Goal: Communication & Community: Ask a question

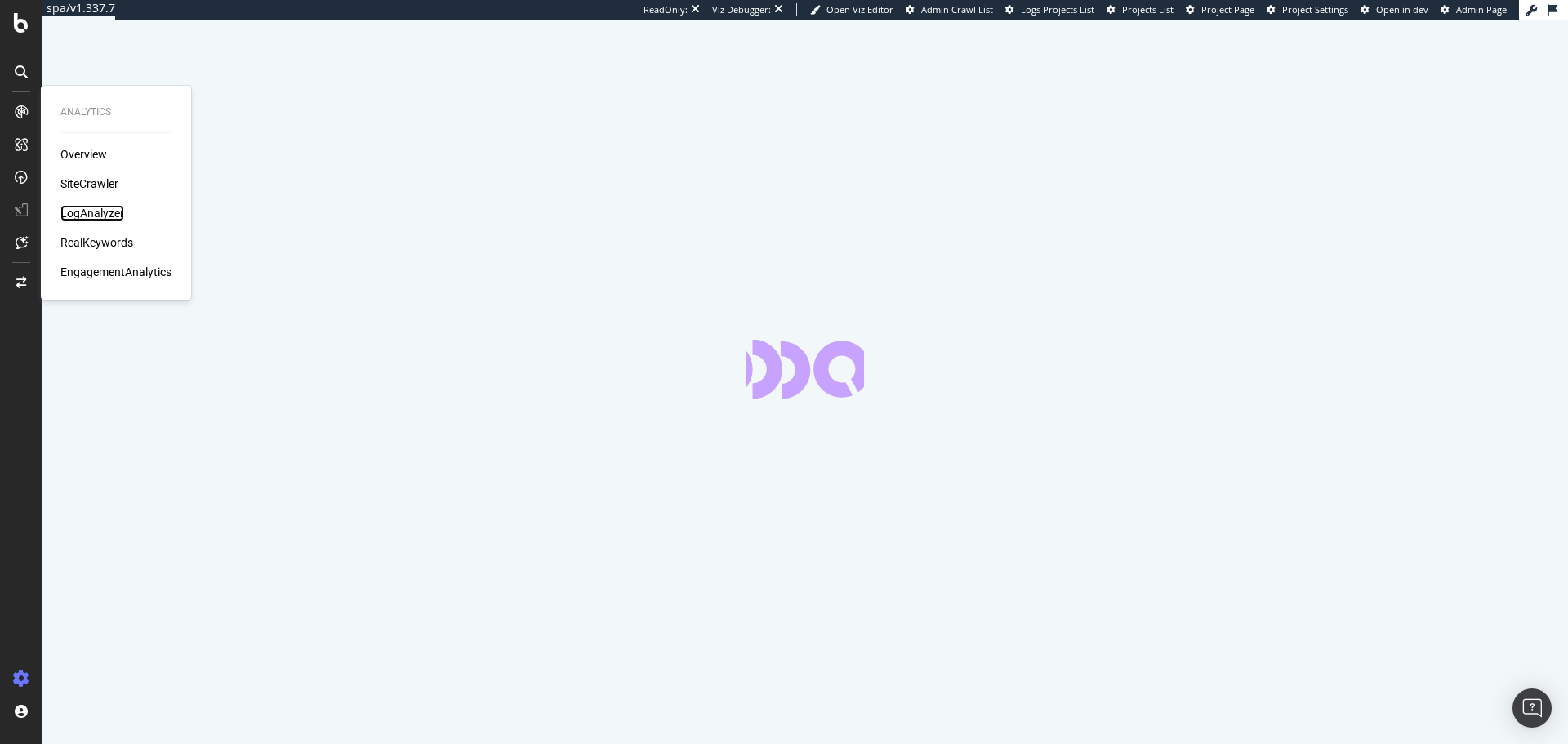
drag, startPoint x: 95, startPoint y: 205, endPoint x: 122, endPoint y: 201, distance: 27.3
click at [97, 203] on div "Overview SiteCrawler LogAnalyzer RealKeywords EngagementAnalytics" at bounding box center [115, 213] width 112 height 134
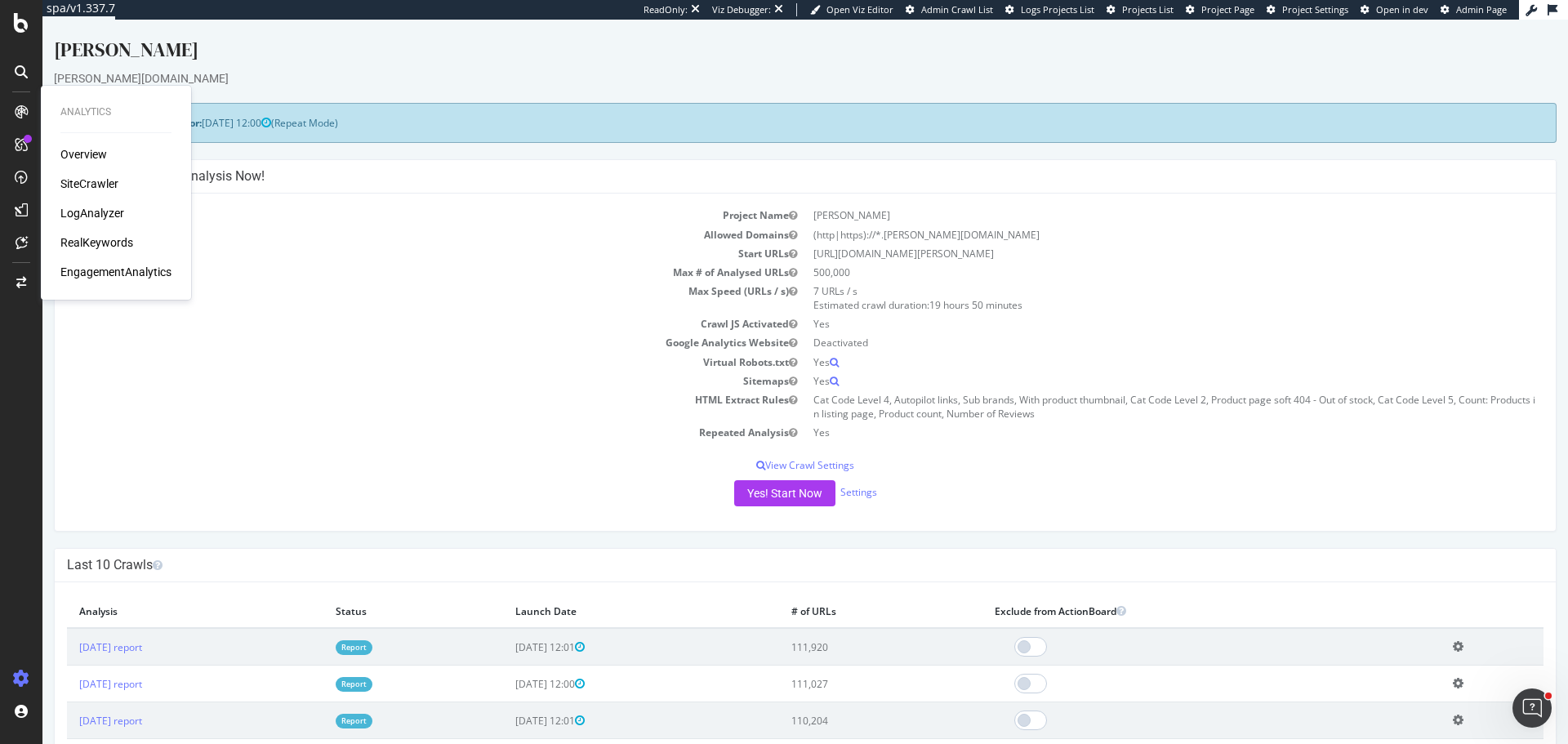
click at [125, 209] on div "LogAnalyzer" at bounding box center [115, 213] width 112 height 16
click at [92, 213] on div "LogAnalyzer" at bounding box center [92, 213] width 64 height 16
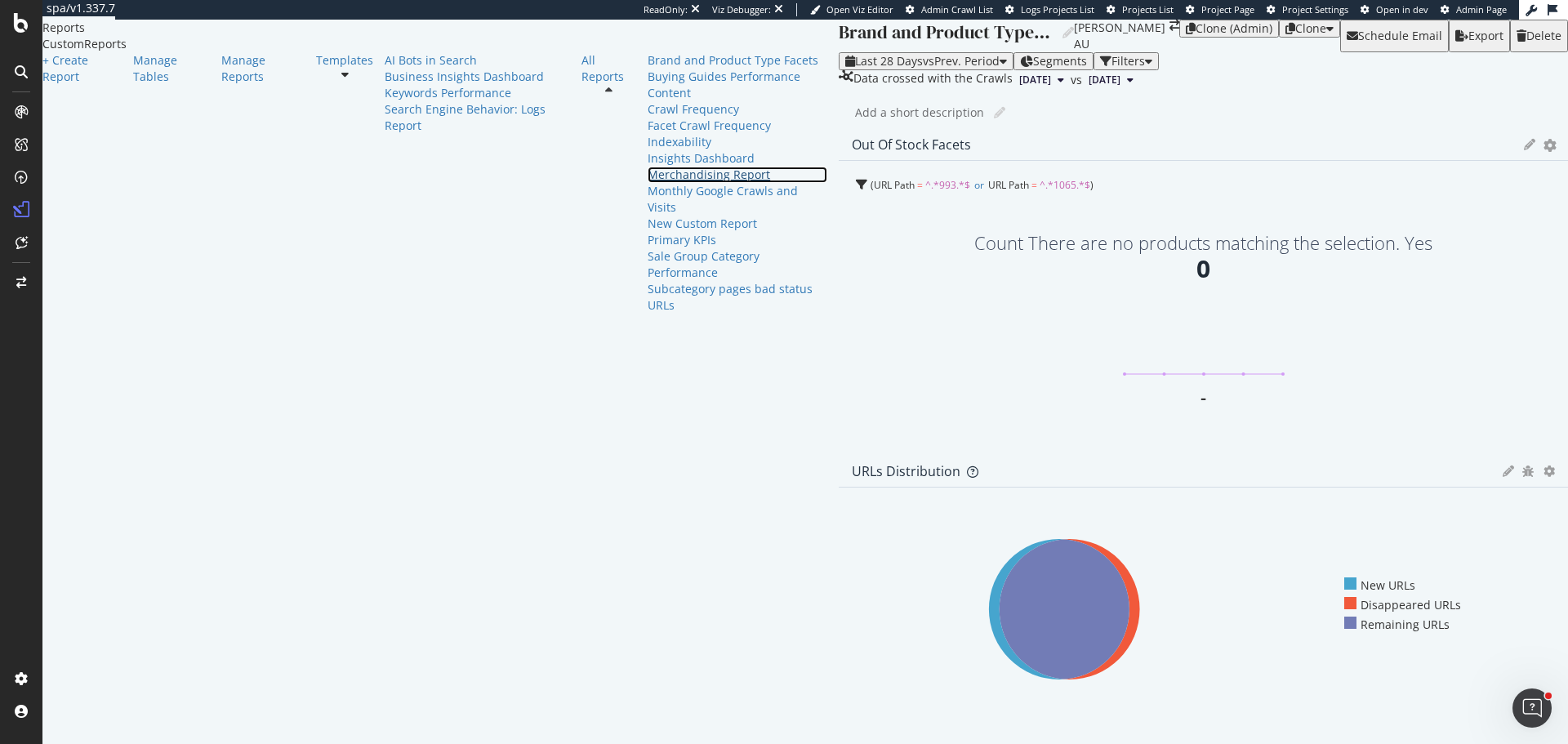
click at [648, 183] on div "Merchandising Report" at bounding box center [738, 174] width 180 height 16
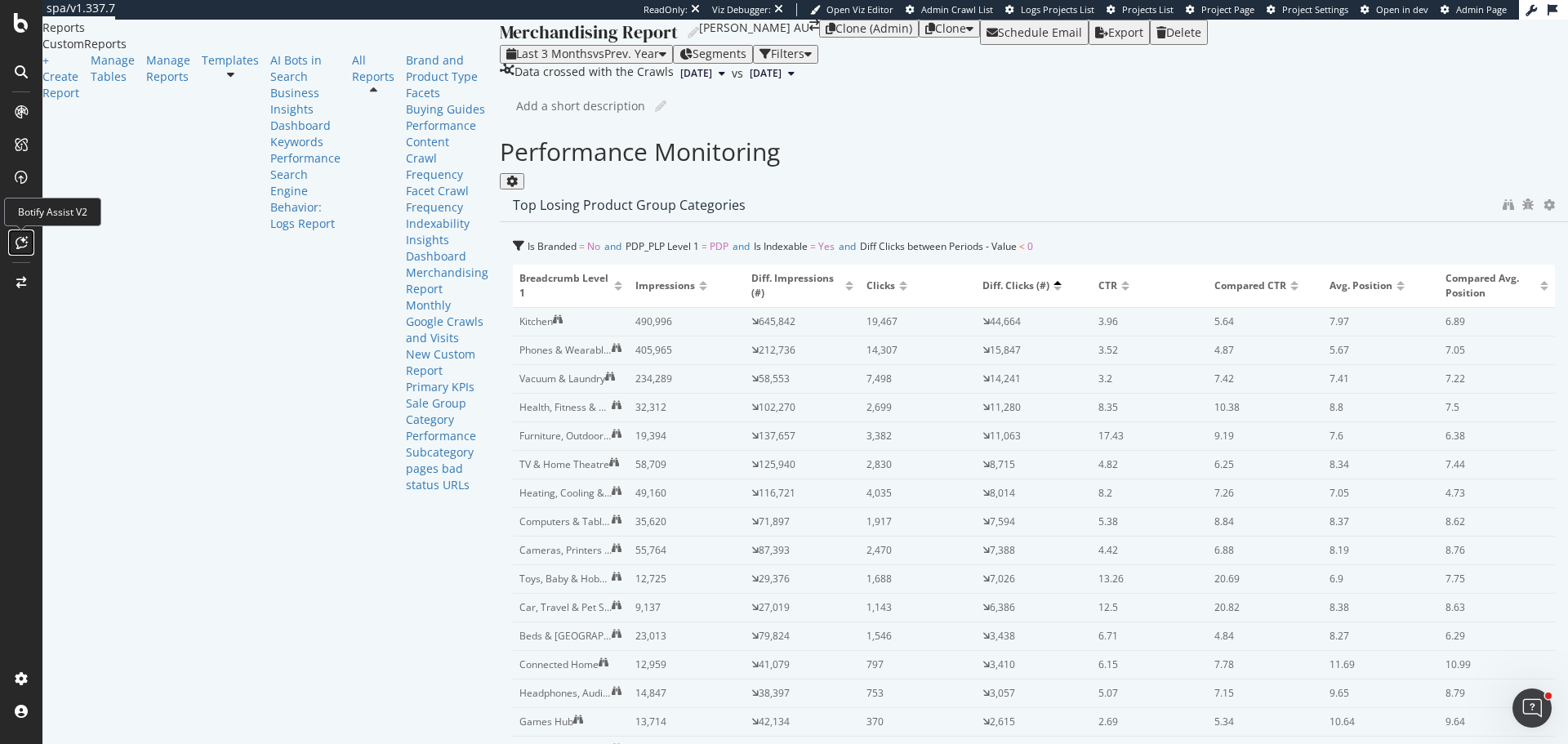
drag, startPoint x: 21, startPoint y: 246, endPoint x: 40, endPoint y: 201, distance: 48.8
click at [21, 246] on icon at bounding box center [22, 243] width 12 height 13
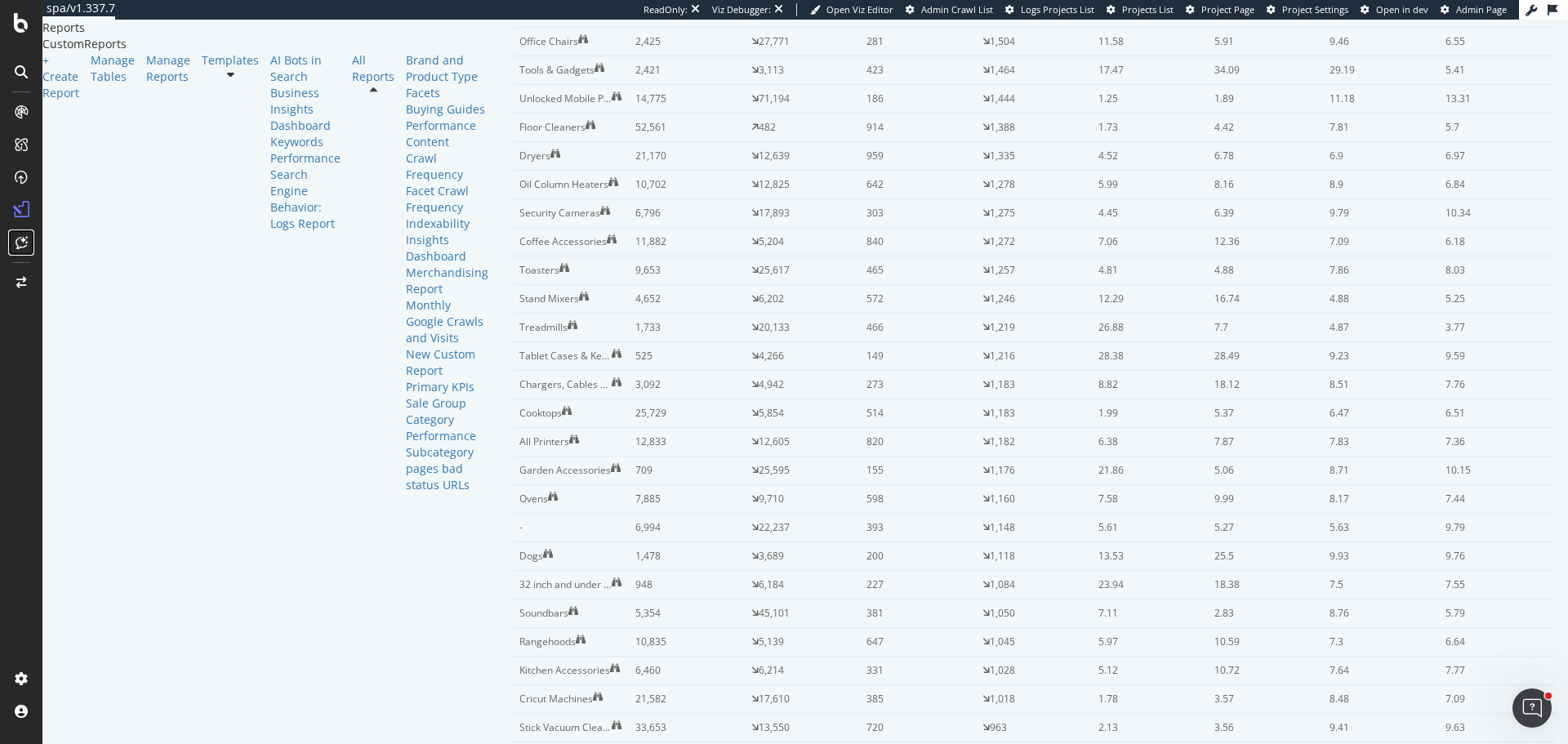
scroll to position [3102, 0]
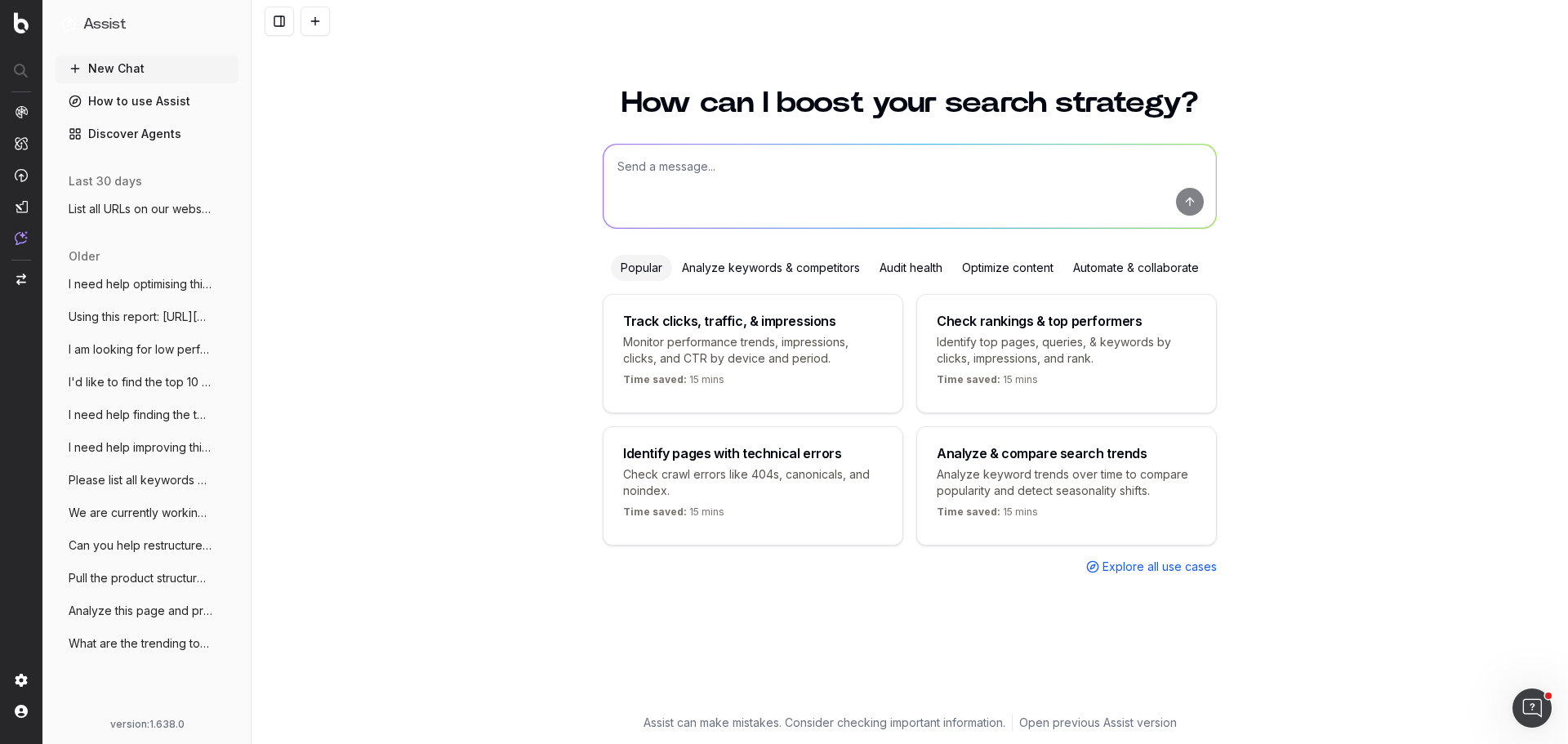
click at [721, 189] on textarea at bounding box center [910, 186] width 613 height 83
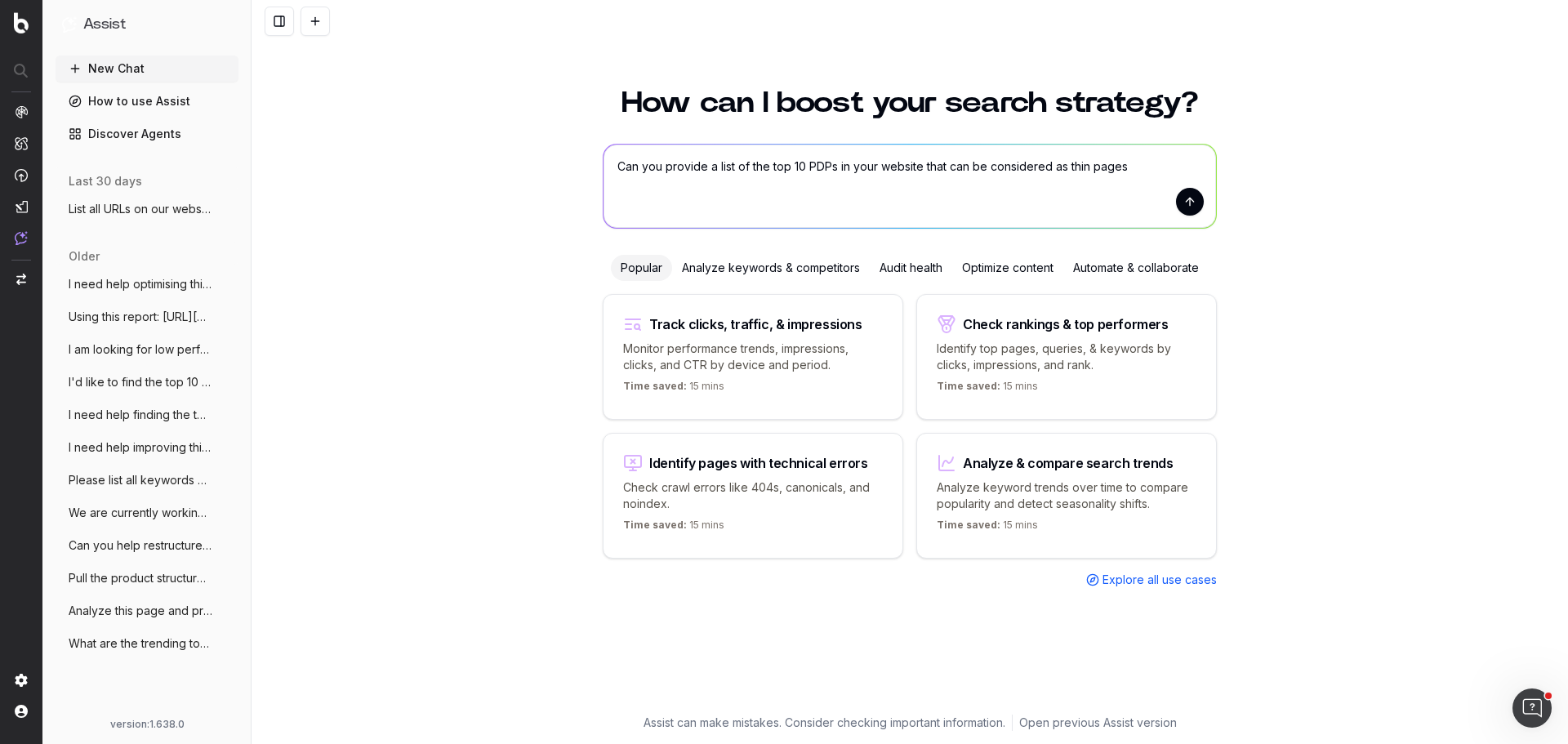
type textarea "Can you provide a list of the top 10 PDPs in your website that can be considere…"
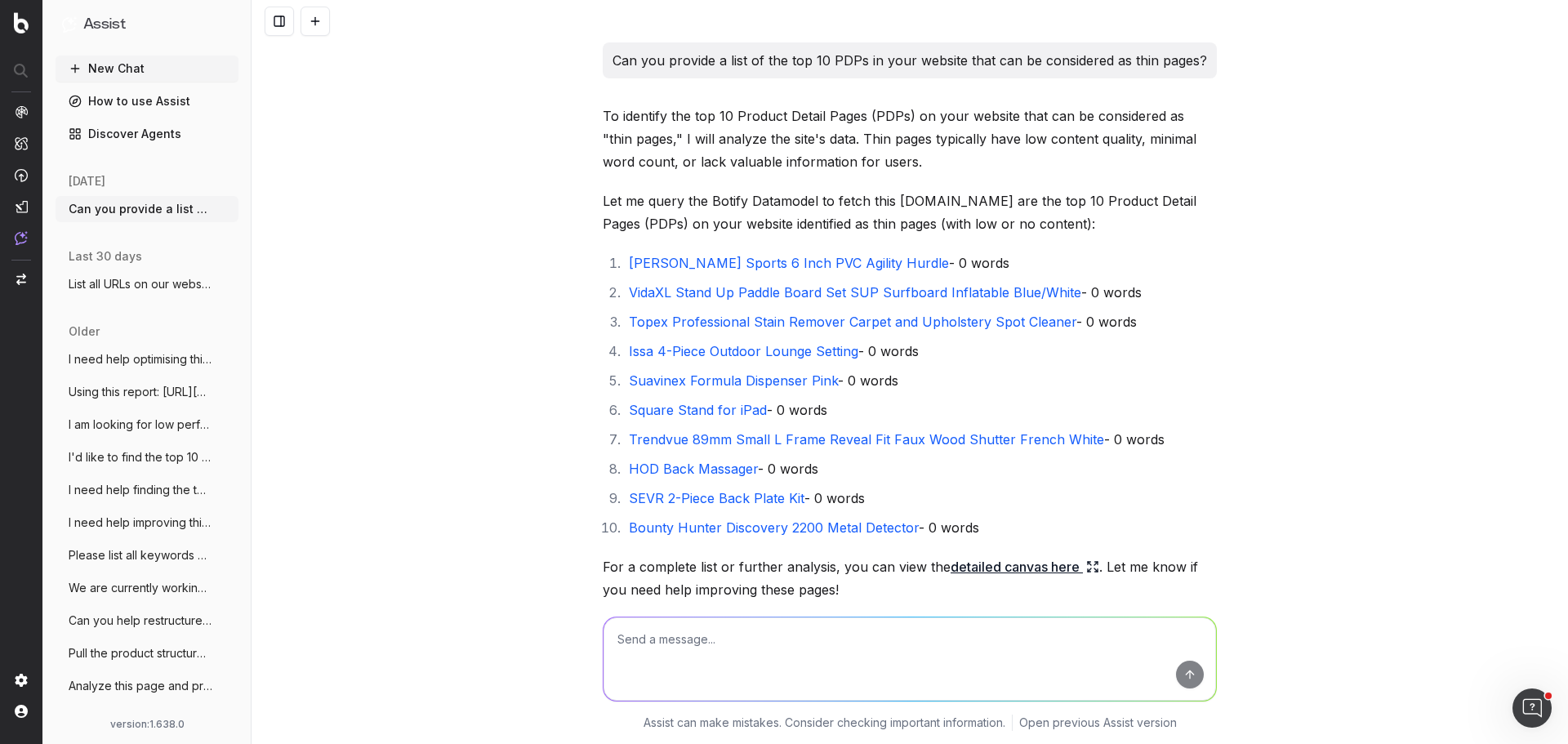
click at [758, 268] on link "Morgan Sports 6 Inch PVC Agility Hurdle" at bounding box center [789, 262] width 321 height 16
drag, startPoint x: 987, startPoint y: 292, endPoint x: 1021, endPoint y: 246, distance: 57.2
click at [987, 292] on link "VidaXL Stand Up Paddle Board Set SUP Surfboard Inflatable Blue/White" at bounding box center [855, 291] width 453 height 16
click at [1024, 565] on link "detailed canvas here" at bounding box center [1024, 567] width 149 height 22
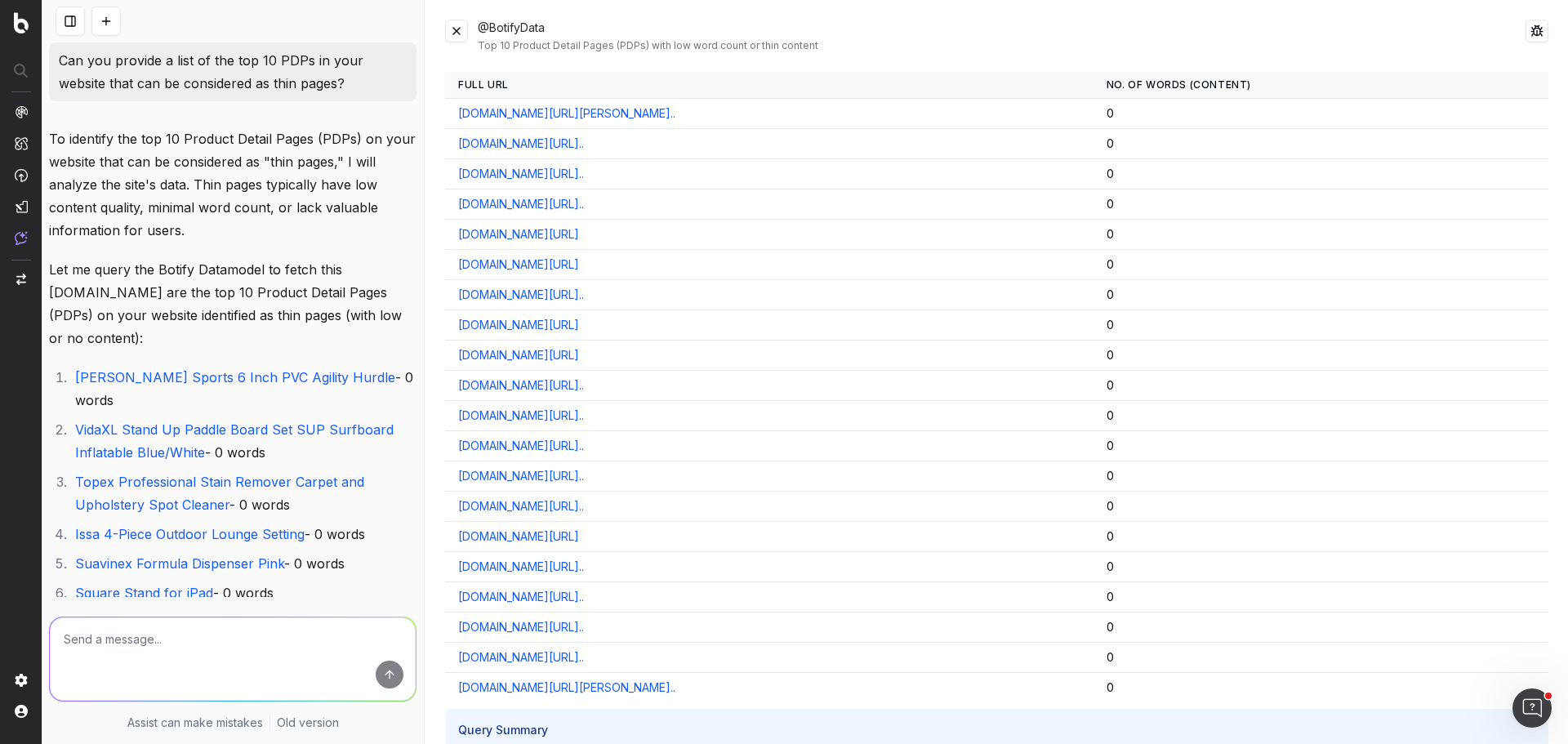
click at [465, 39] on button at bounding box center [456, 31] width 22 height 22
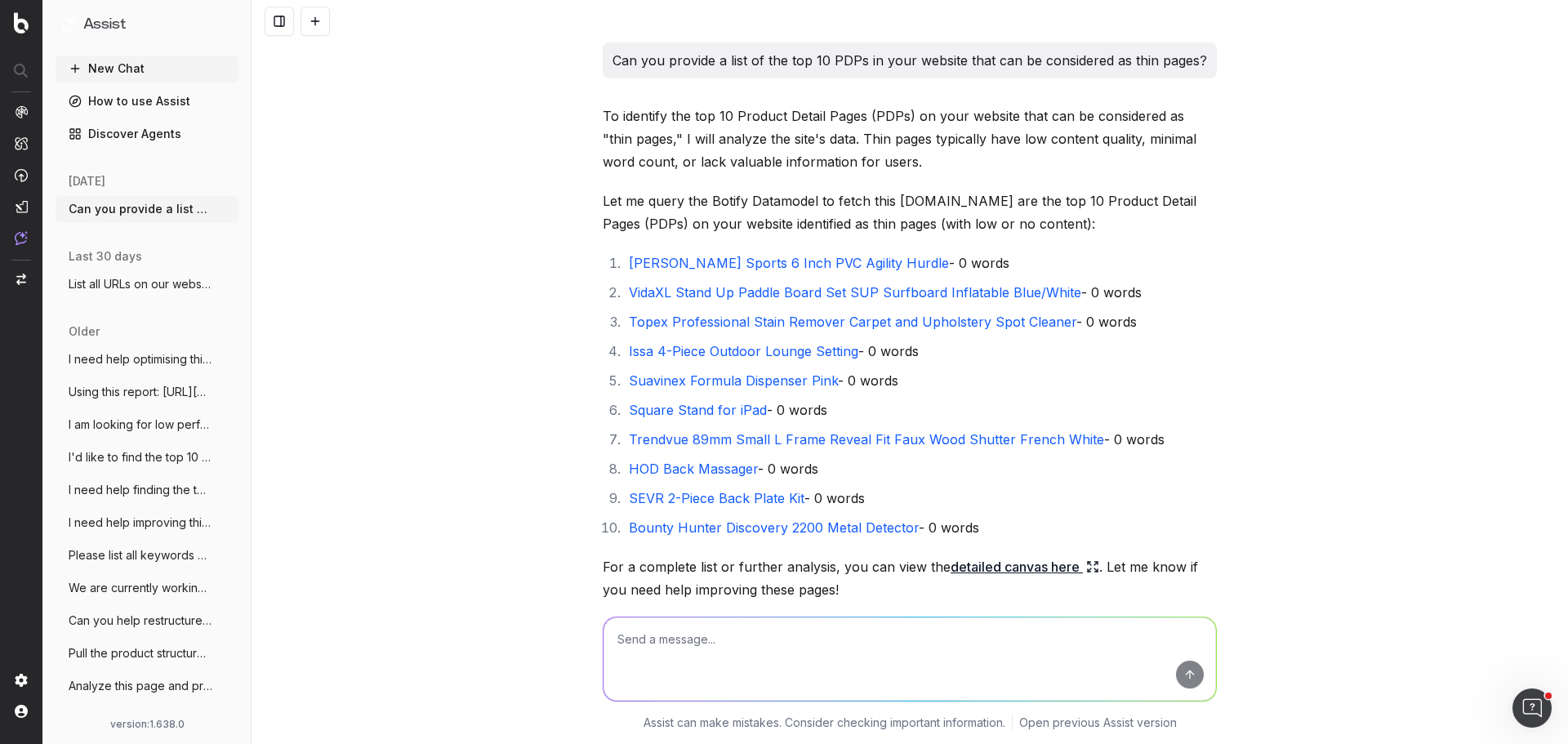
click at [730, 664] on textarea at bounding box center [910, 659] width 613 height 83
type textarea "Can you provide FAQs content for each of these pages? Make sure that each page …"
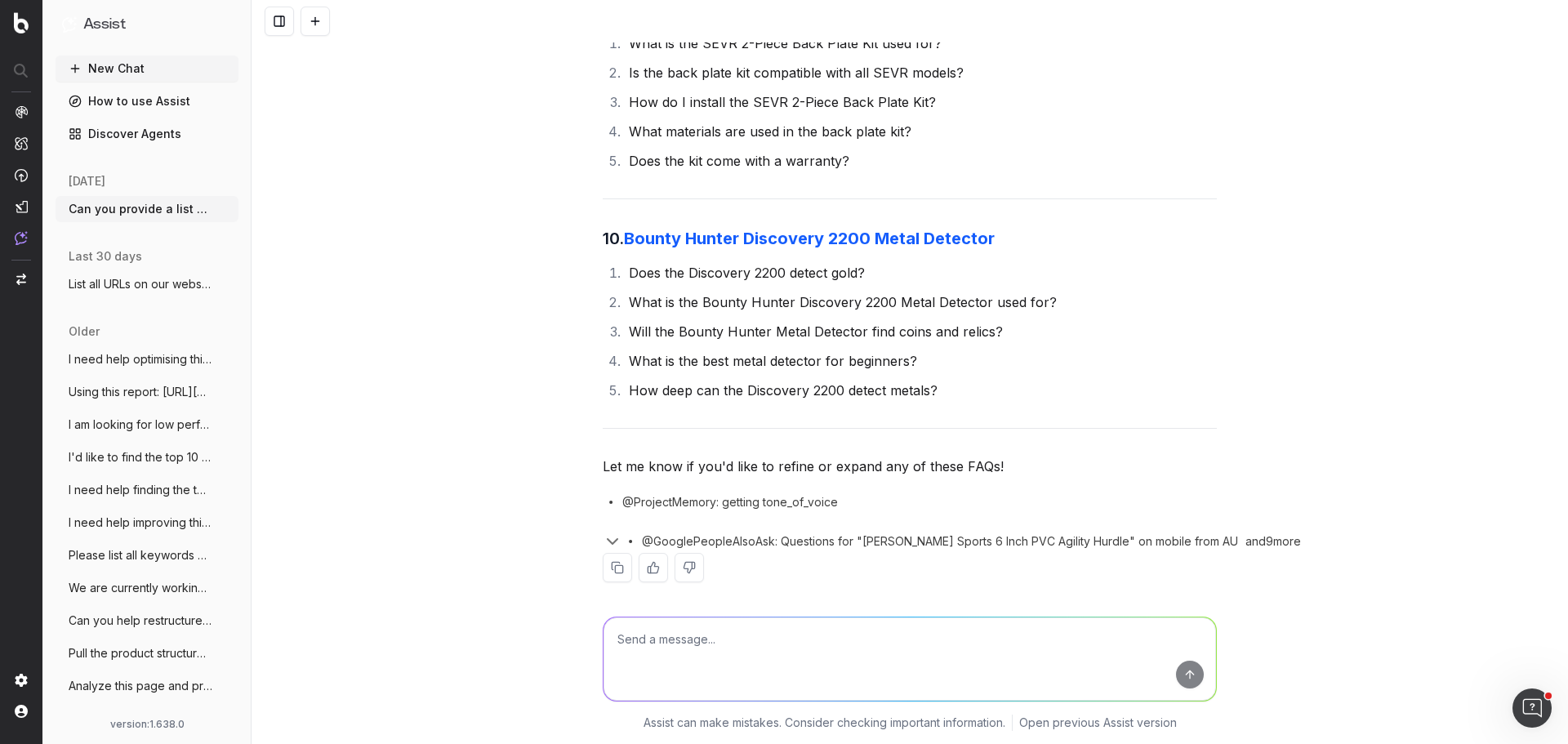
scroll to position [2907, 0]
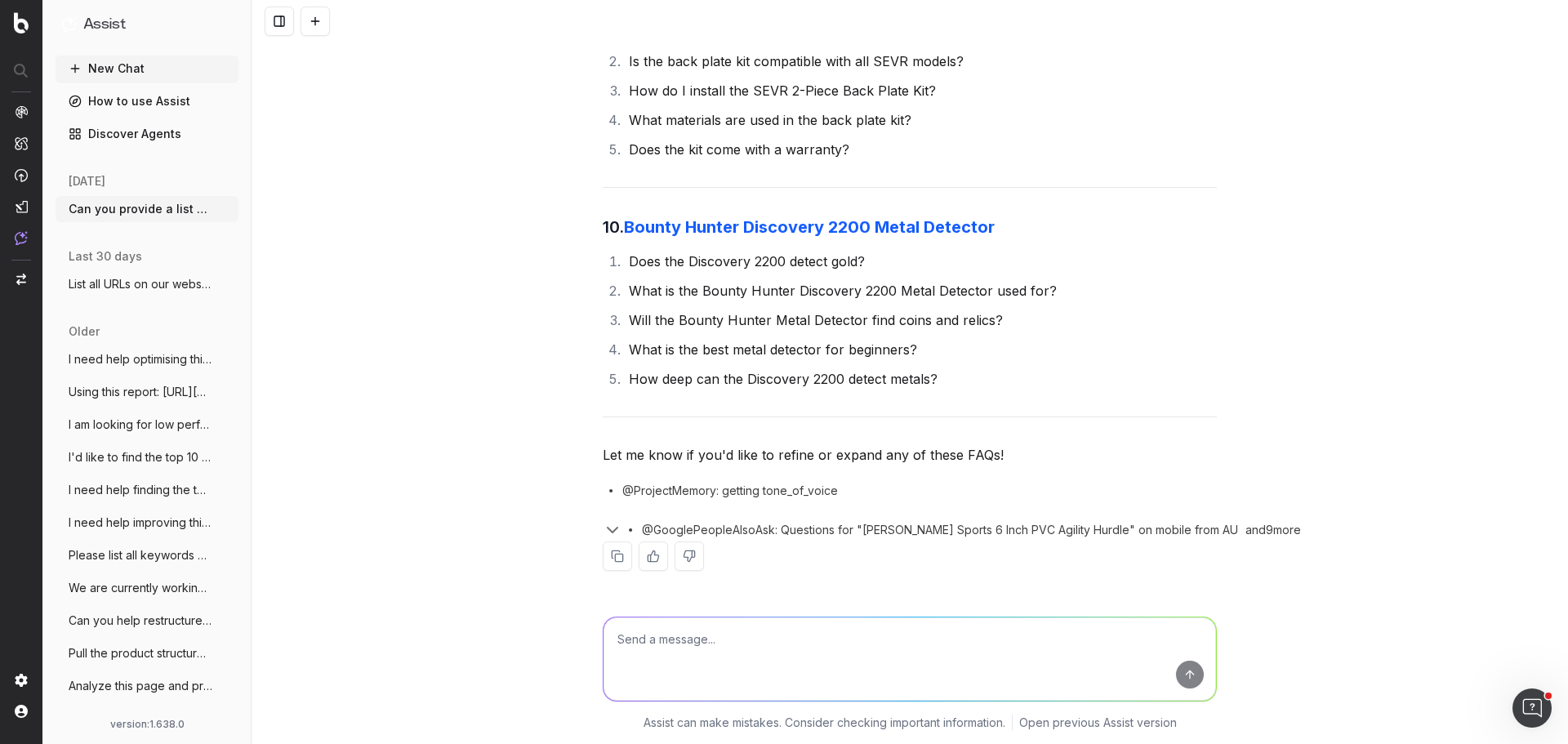
click at [696, 641] on textarea at bounding box center [910, 659] width 613 height 83
type textarea "Can you include answers to these questions?"
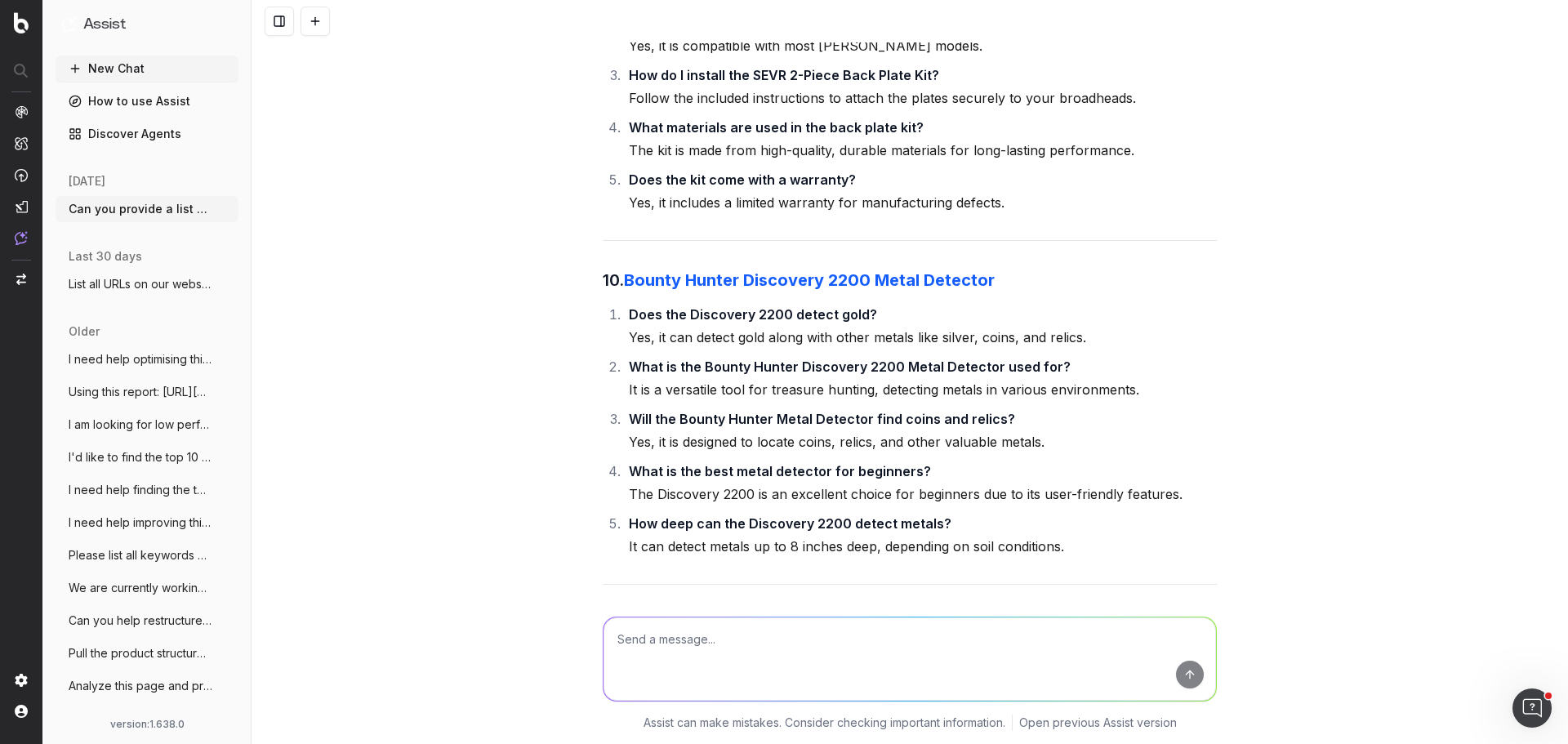
scroll to position [6828, 0]
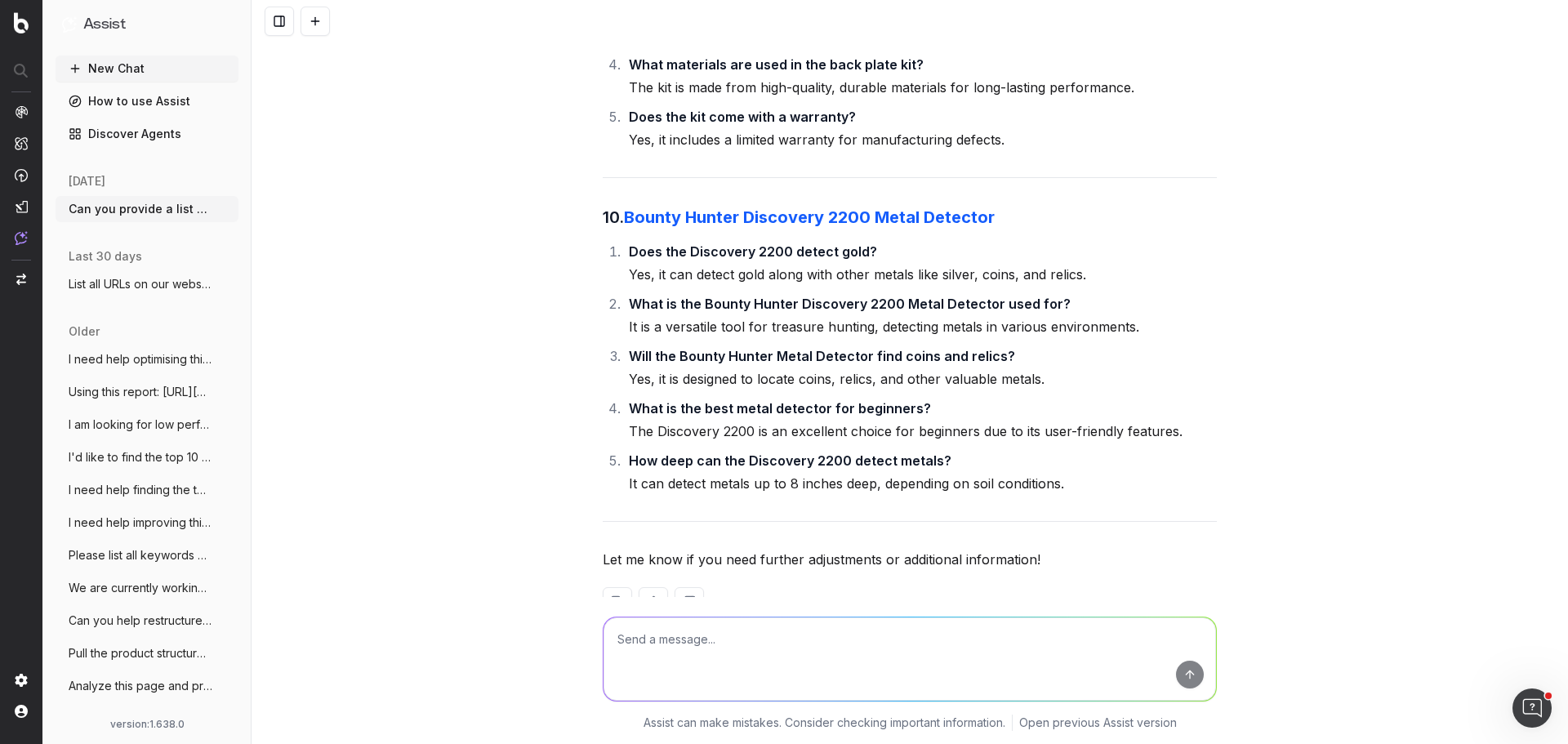
click at [809, 650] on textarea at bounding box center [910, 659] width 613 height 83
type textarea "Can you update these FAQs so that the items are not brand specific?"
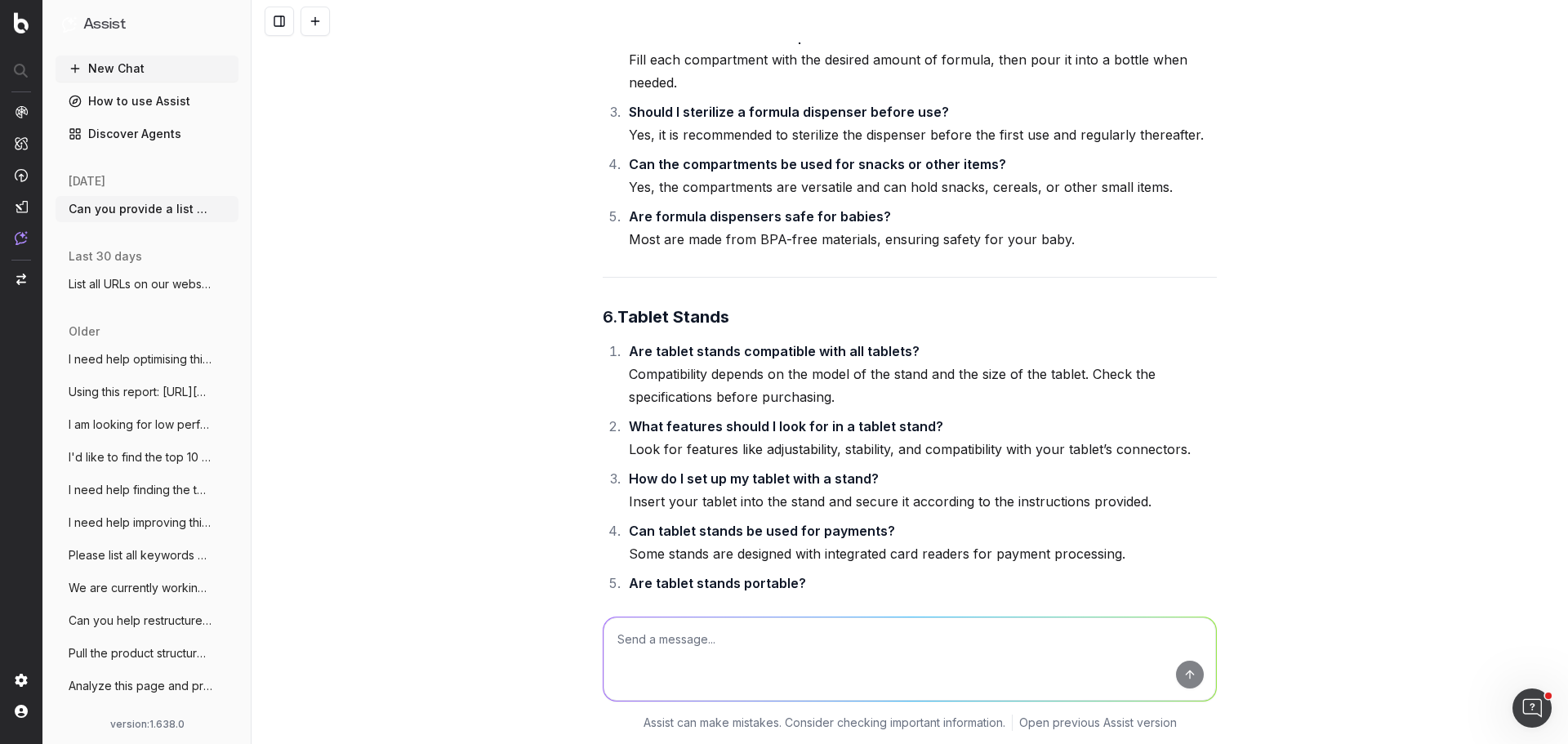
scroll to position [9208, 0]
